Goal: Information Seeking & Learning: Find specific fact

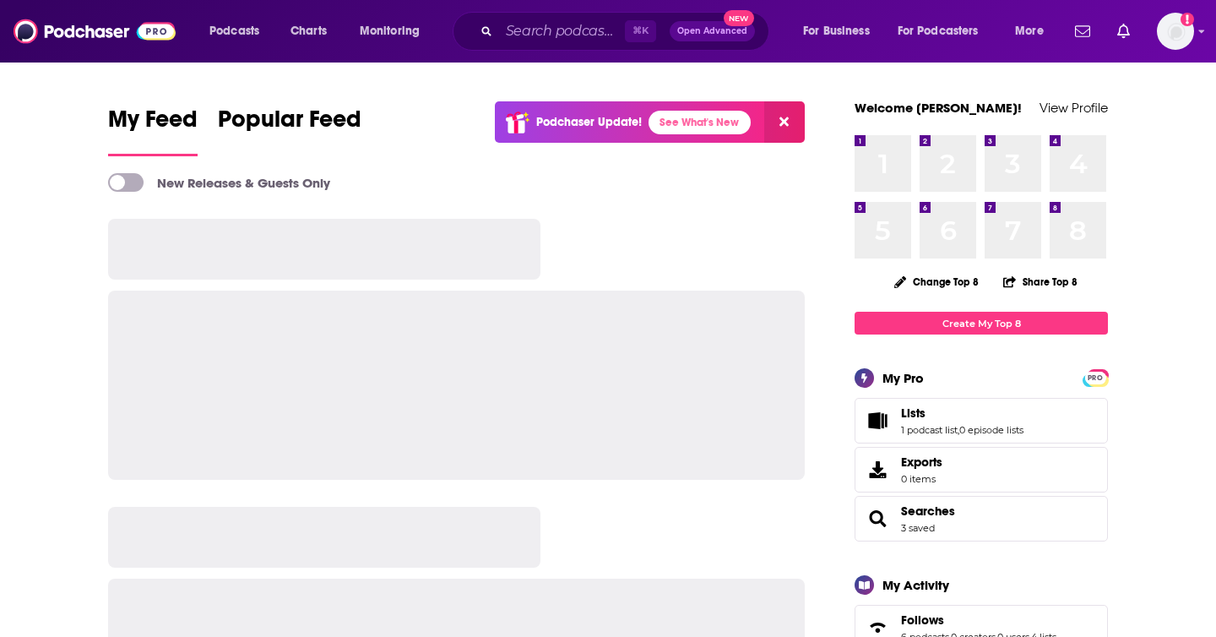
click at [522, 33] on input "Search podcasts, credits, & more..." at bounding box center [562, 31] width 126 height 27
click at [532, 32] on input "Search podcasts, credits, & more..." at bounding box center [562, 31] width 126 height 27
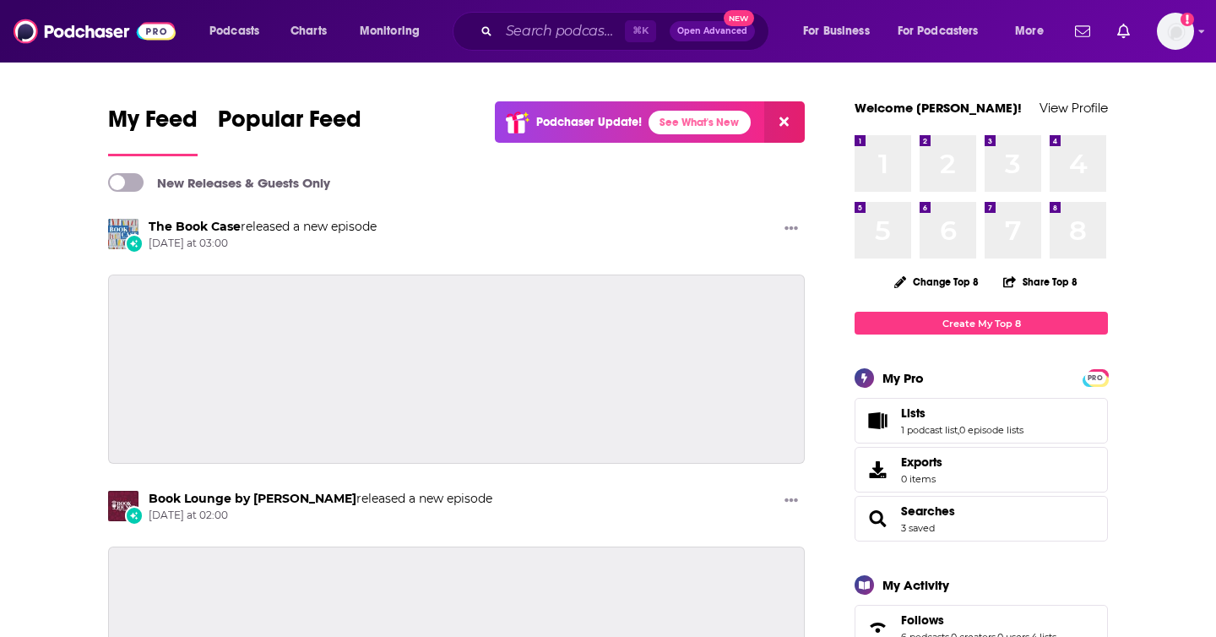
click at [540, 31] on input "Search podcasts, credits, & more..." at bounding box center [562, 31] width 126 height 27
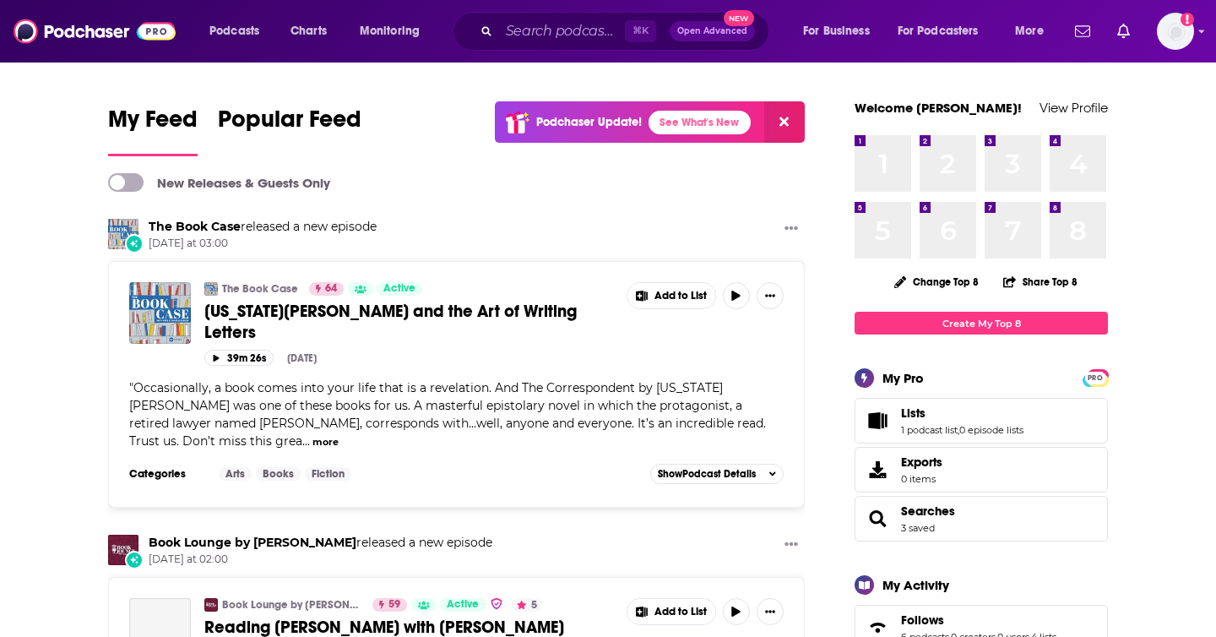
click at [550, 30] on input "Search podcasts, credits, & more..." at bounding box center [562, 31] width 126 height 27
click at [549, 31] on input "Search podcasts, credits, & more..." at bounding box center [562, 31] width 126 height 27
click at [539, 30] on input "Search podcasts, credits, & more..." at bounding box center [562, 31] width 126 height 27
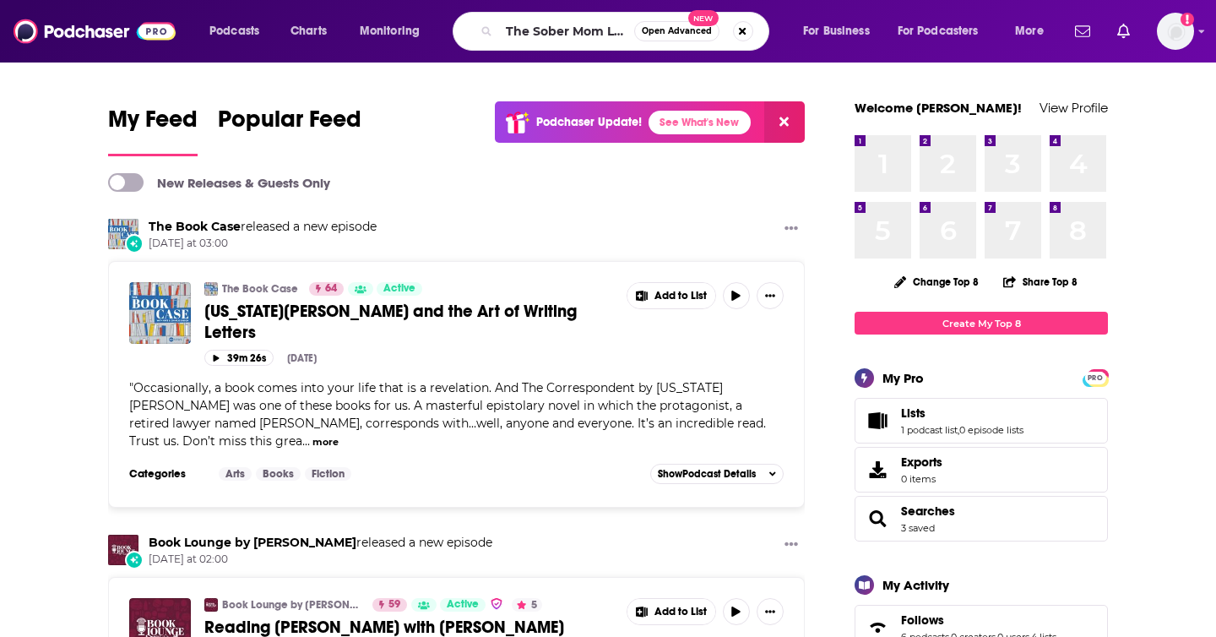
scroll to position [0, 3]
type input "The Sober Mom Life"
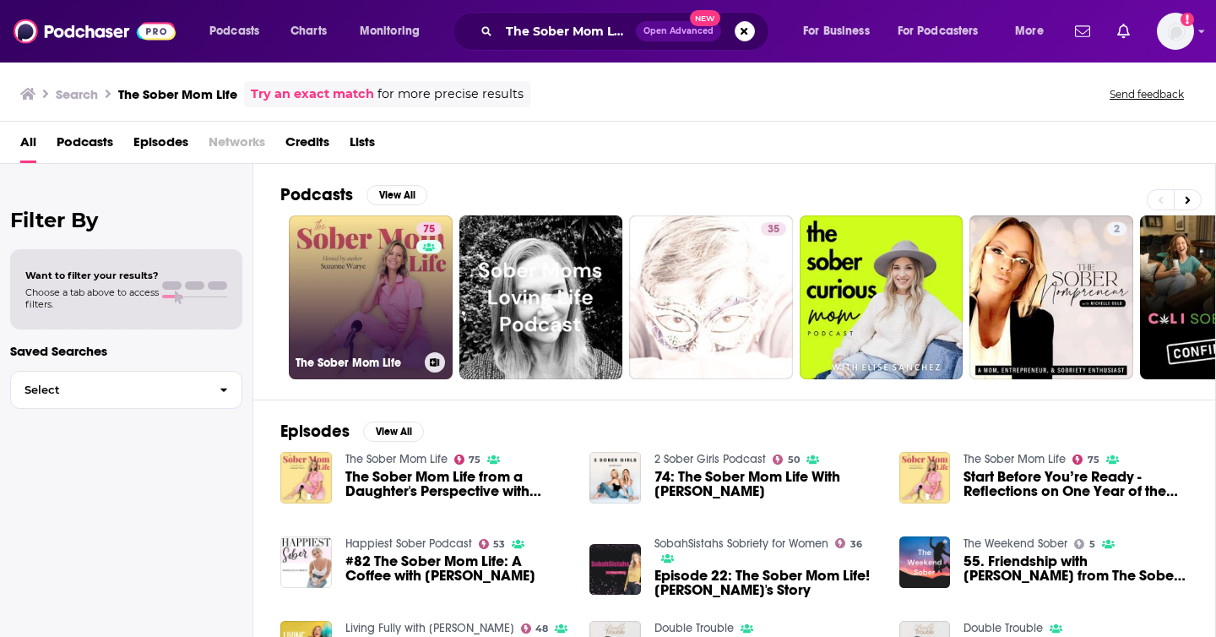
click at [365, 295] on link "75 The Sober Mom Life" at bounding box center [371, 297] width 164 height 164
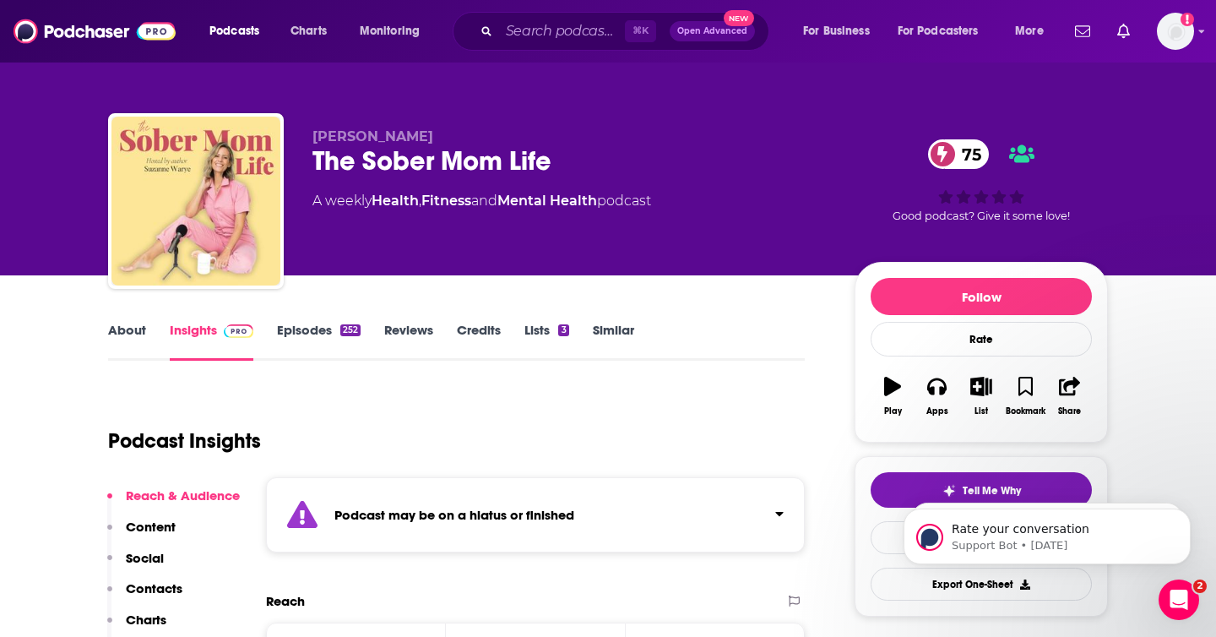
click at [298, 339] on link "Episodes 252" at bounding box center [319, 341] width 84 height 39
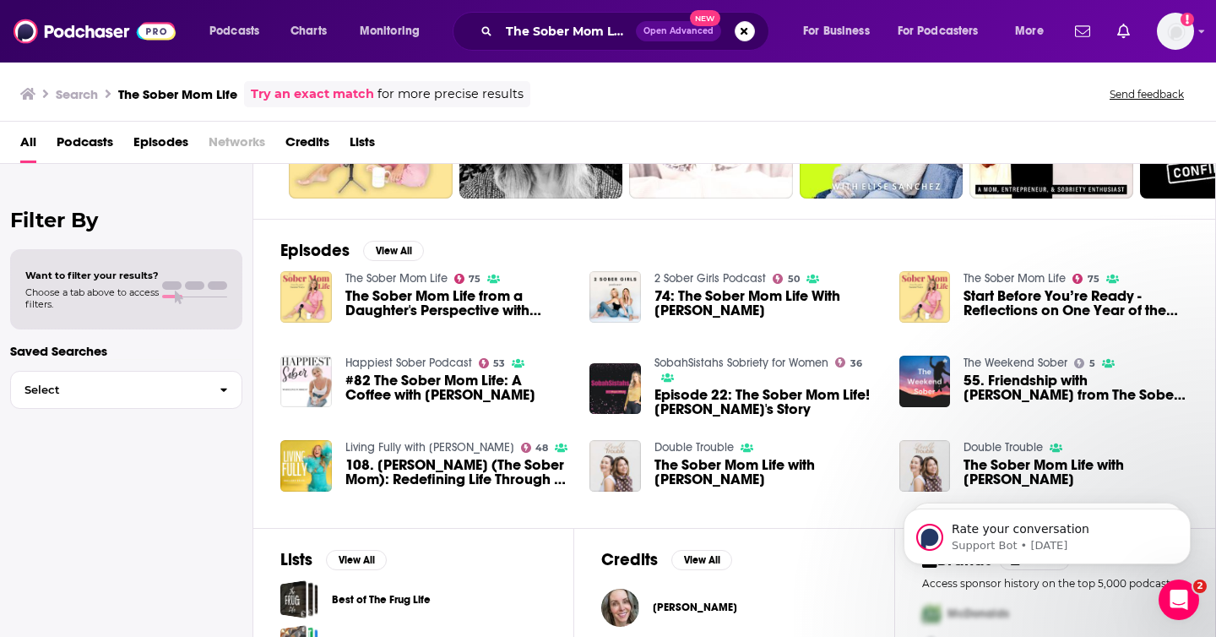
scroll to position [268, 0]
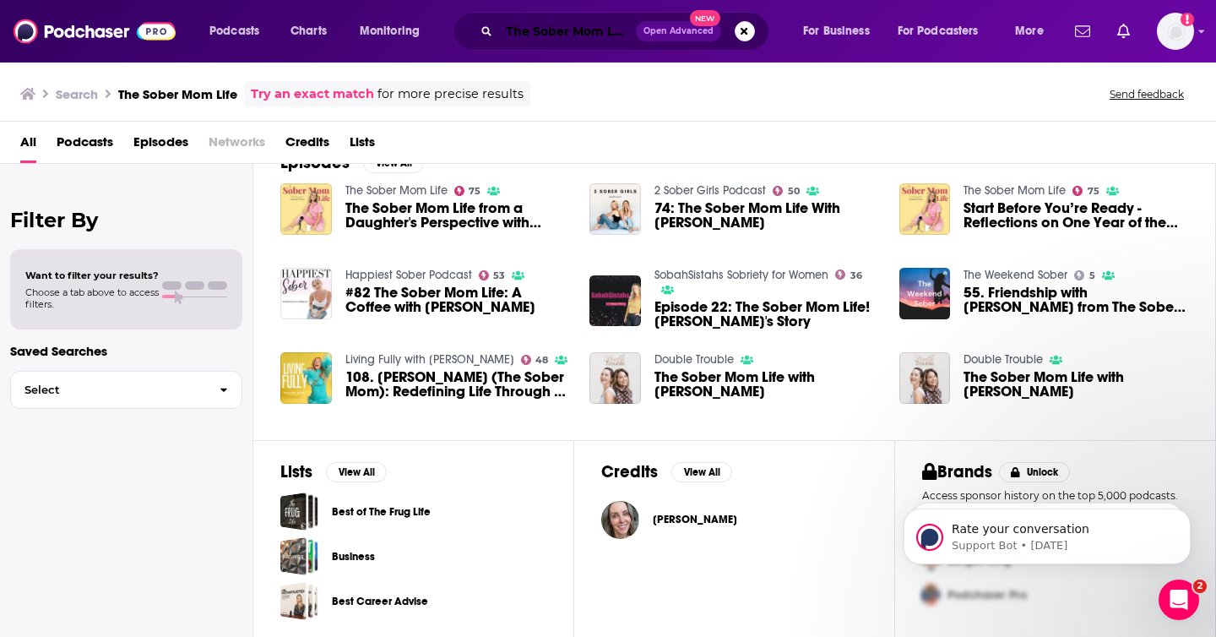
click at [525, 30] on input "The Sober Mom Life" at bounding box center [567, 31] width 137 height 27
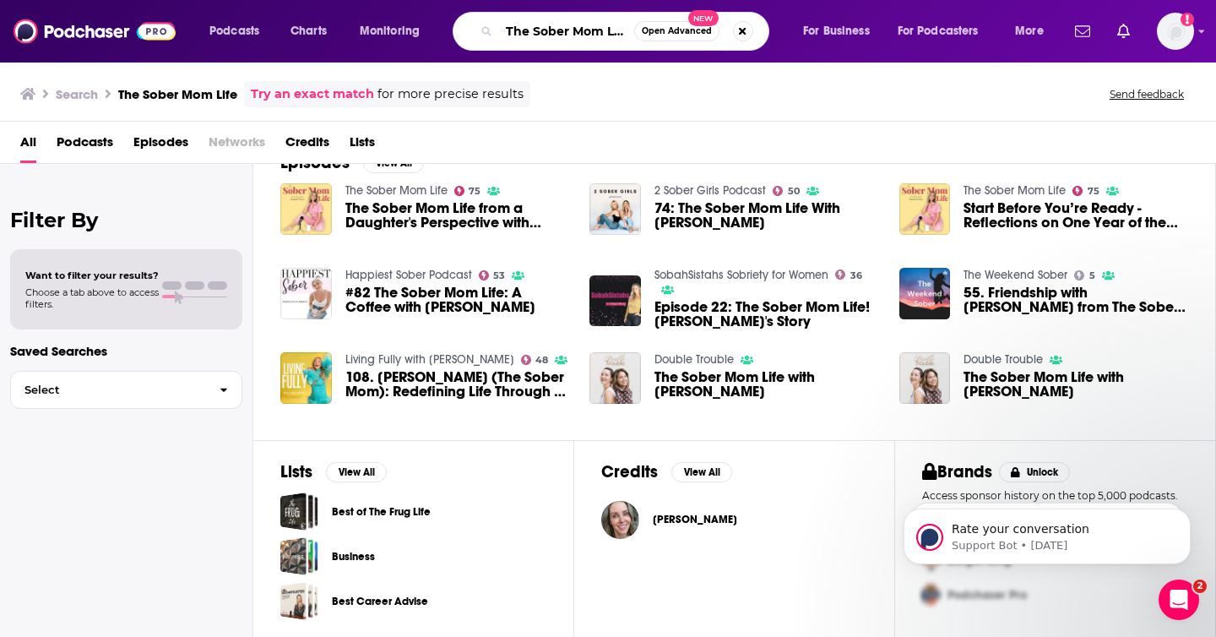
click at [525, 30] on input "The Sober Mom Life" at bounding box center [566, 31] width 135 height 27
paste input "When Addiction Gets in the Way of Your Dreams with Author [PERSON_NAME]"
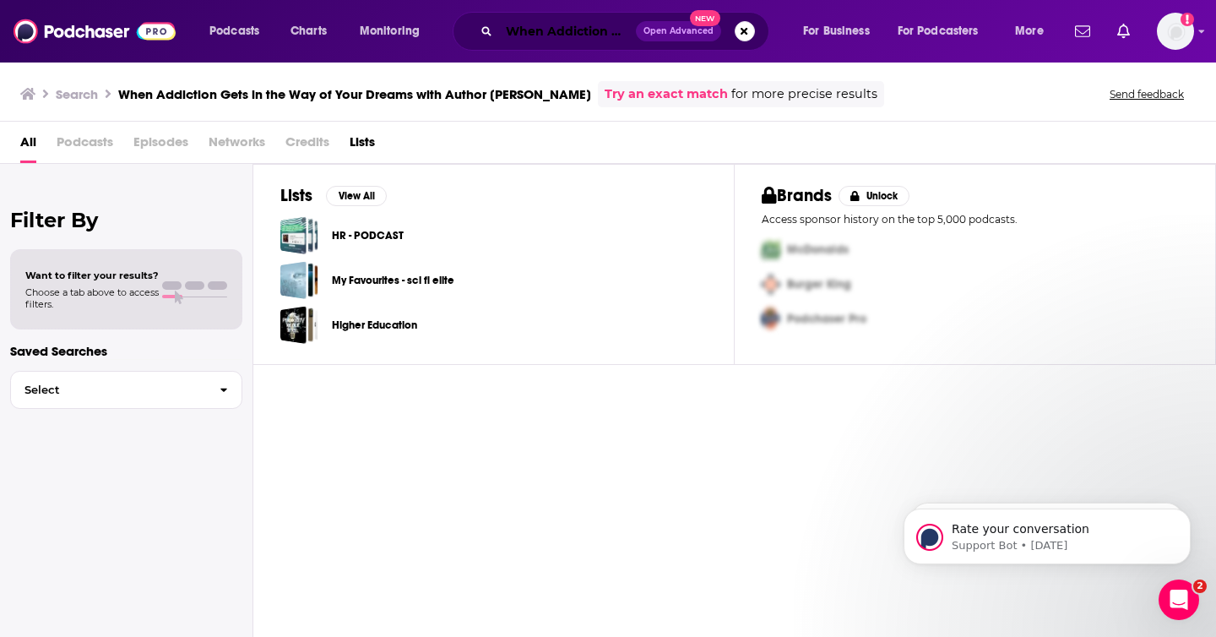
click at [528, 35] on input "When Addiction Gets in the Way of Your Dreams with Author [PERSON_NAME]" at bounding box center [567, 31] width 137 height 27
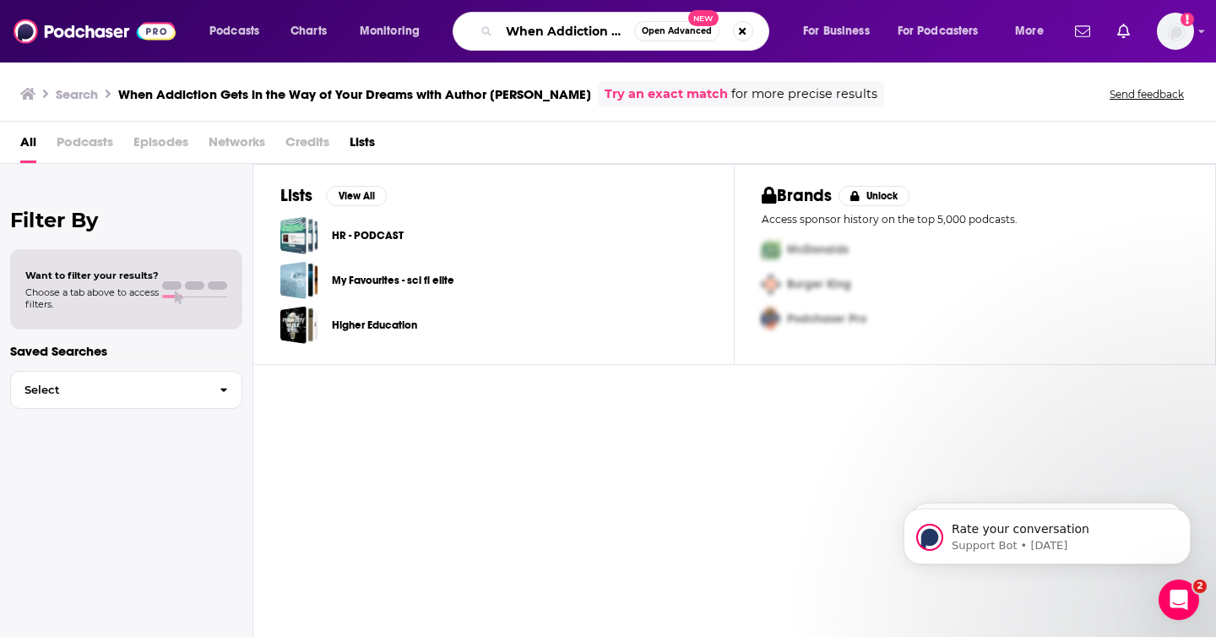
click at [528, 35] on input "When Addiction Gets in the Way of Your Dreams with Author [PERSON_NAME]" at bounding box center [566, 31] width 135 height 27
type input "Sober Mom"
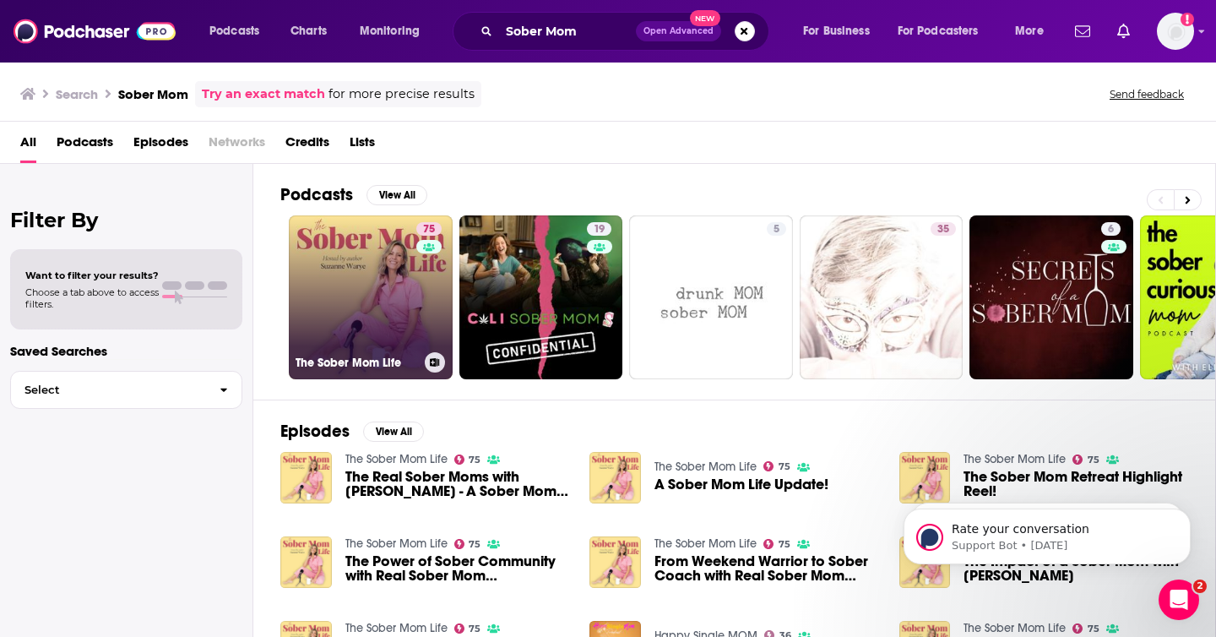
click at [366, 292] on link "75 The Sober Mom Life" at bounding box center [371, 297] width 164 height 164
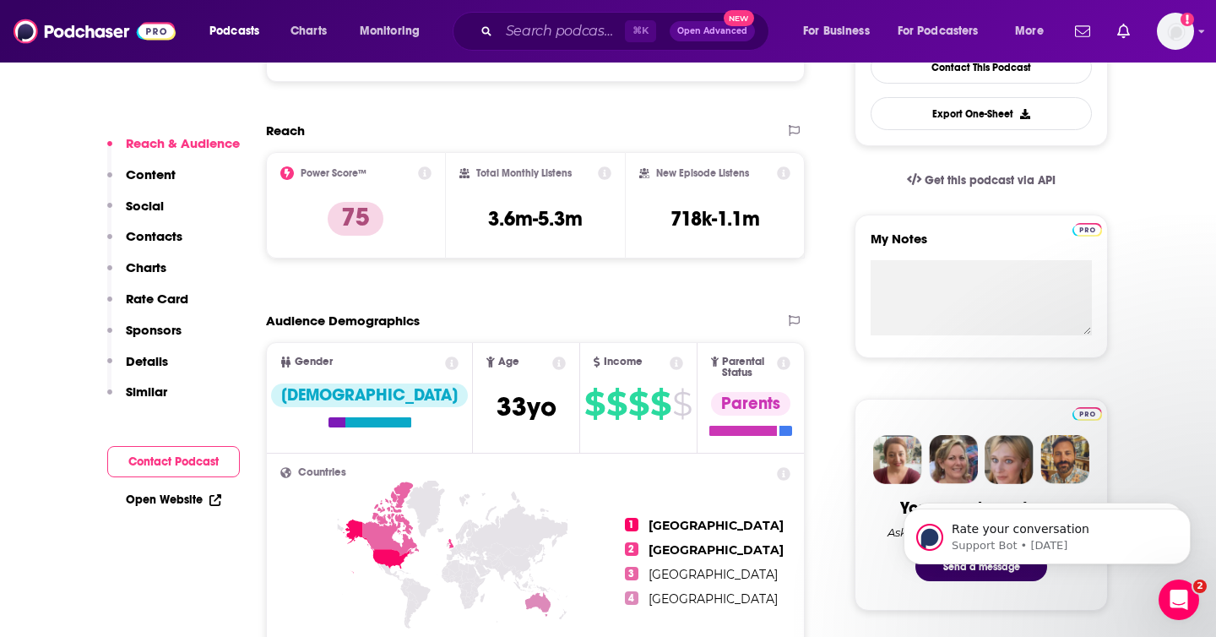
scroll to position [473, 0]
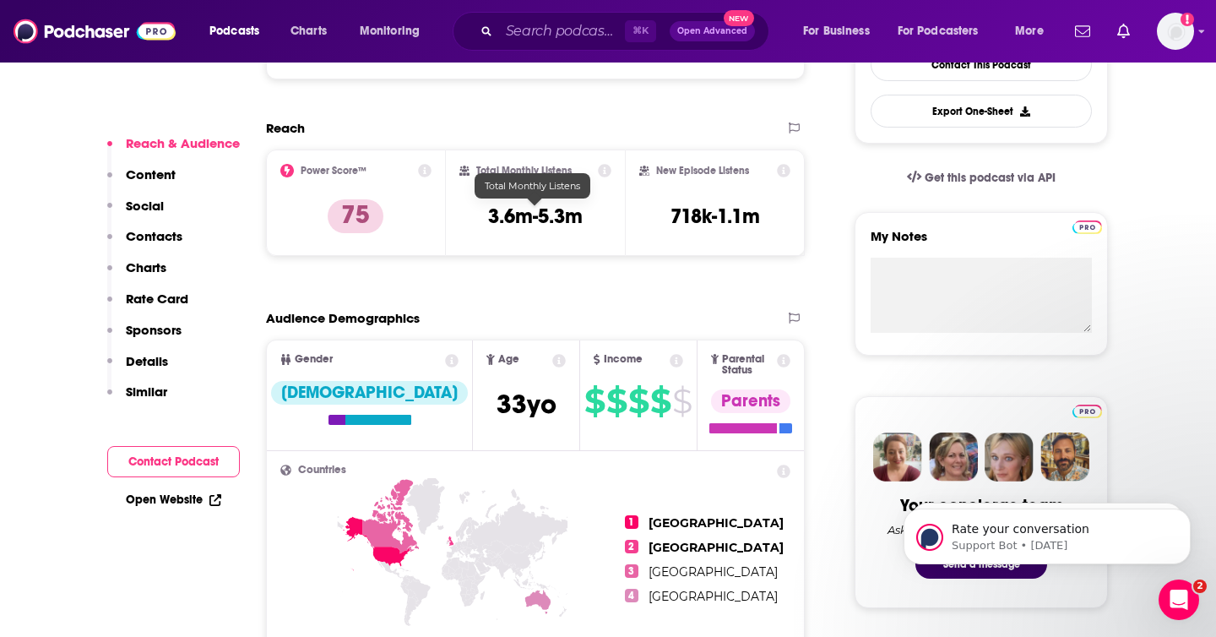
click at [491, 213] on h3 "3.6m-5.3m" at bounding box center [535, 215] width 95 height 25
drag, startPoint x: 490, startPoint y: 215, endPoint x: 591, endPoint y: 214, distance: 101.3
click at [591, 214] on div "Total Monthly Listens 3.6m-5.3m" at bounding box center [535, 203] width 153 height 78
copy h3 "3.6m-5.3m"
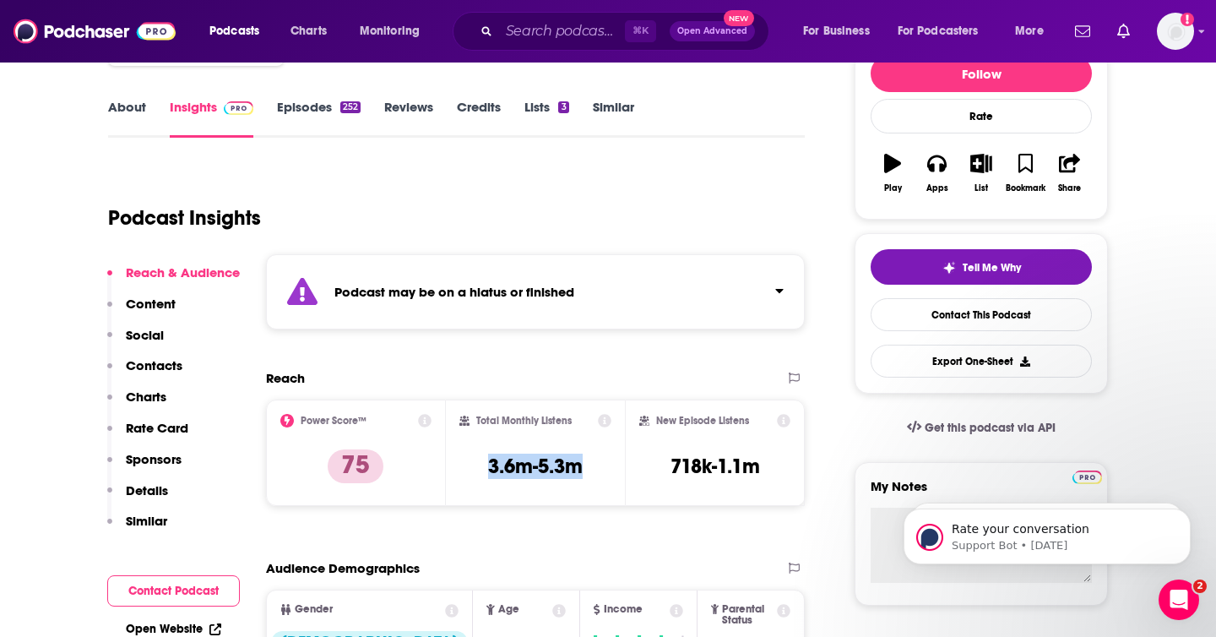
scroll to position [222, 0]
